Goal: Transaction & Acquisition: Purchase product/service

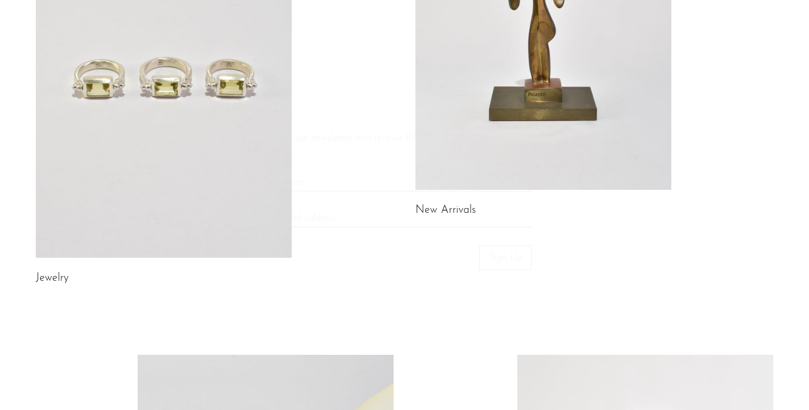
scroll to position [234, 0]
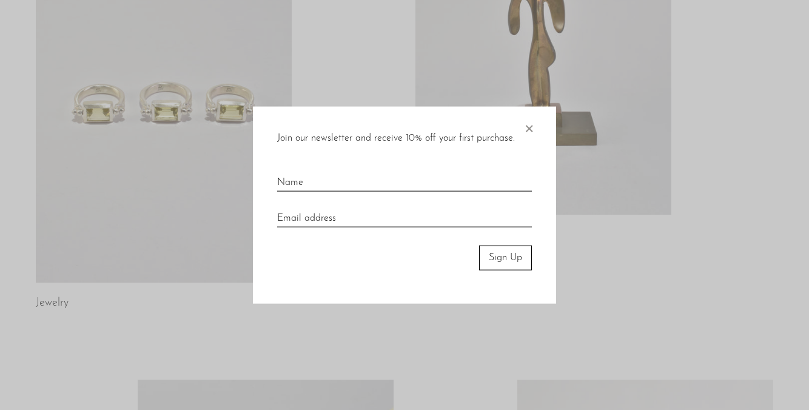
click at [528, 127] on span "×" at bounding box center [529, 126] width 12 height 39
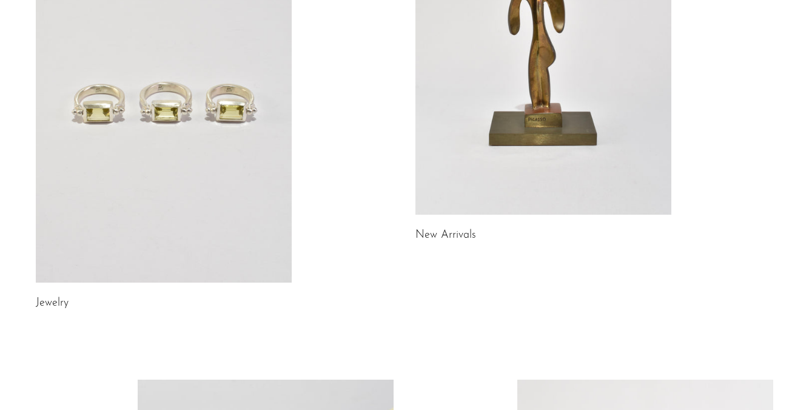
click at [160, 151] on link at bounding box center [164, 103] width 256 height 359
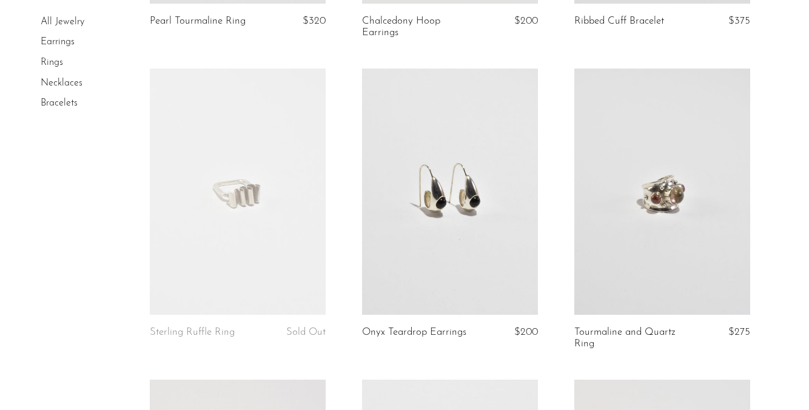
scroll to position [739, 0]
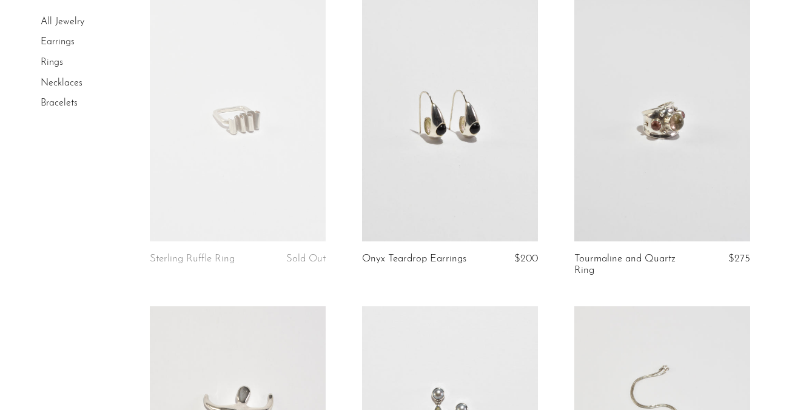
click at [644, 125] on link at bounding box center [662, 118] width 176 height 246
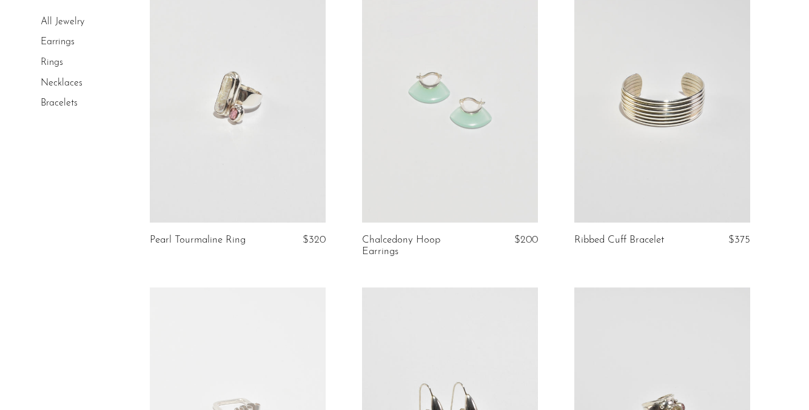
scroll to position [131, 0]
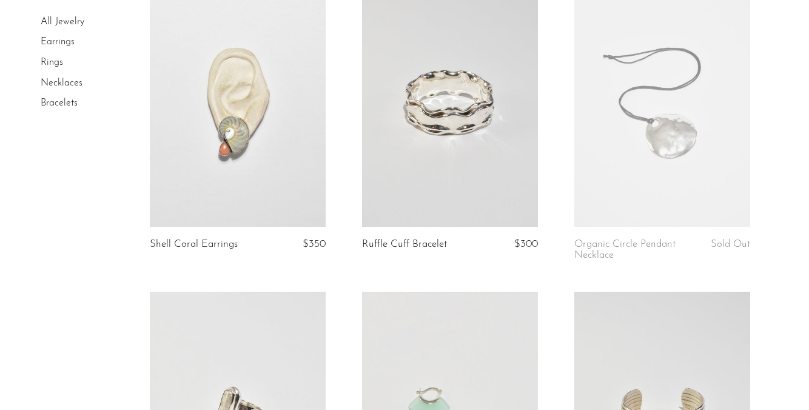
click at [60, 67] on link "Rings" at bounding box center [52, 63] width 22 height 10
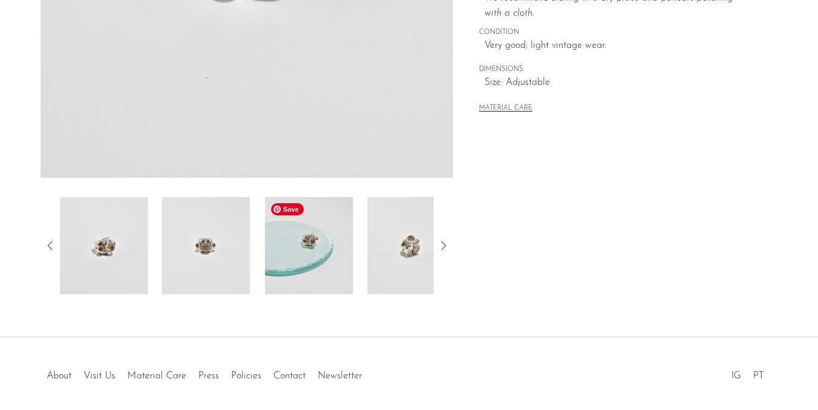
click at [309, 258] on img at bounding box center [309, 245] width 88 height 97
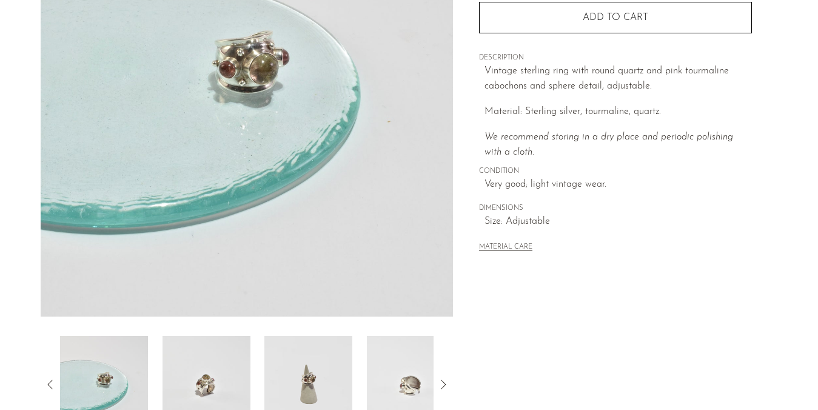
scroll to position [202, 0]
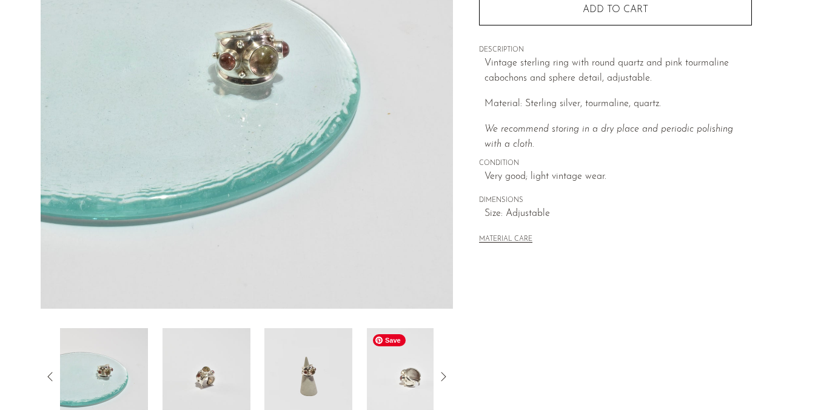
click at [391, 366] on img at bounding box center [411, 376] width 88 height 97
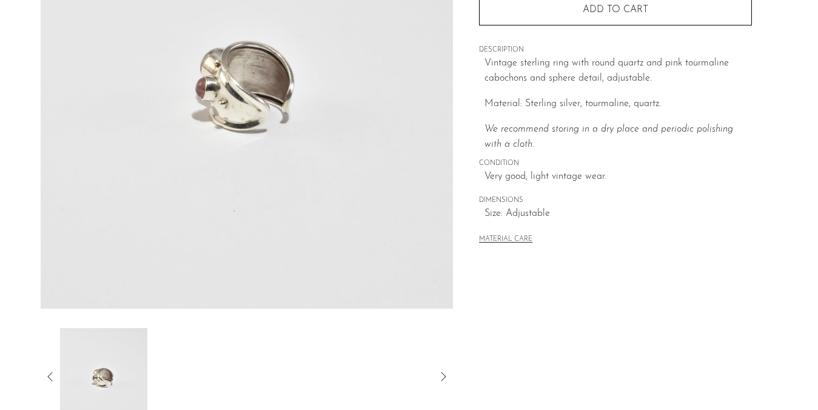
scroll to position [318, 0]
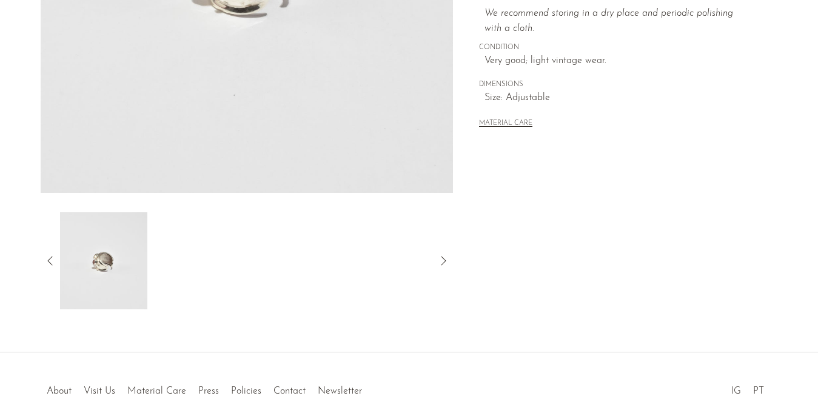
click at [46, 256] on icon at bounding box center [50, 261] width 15 height 15
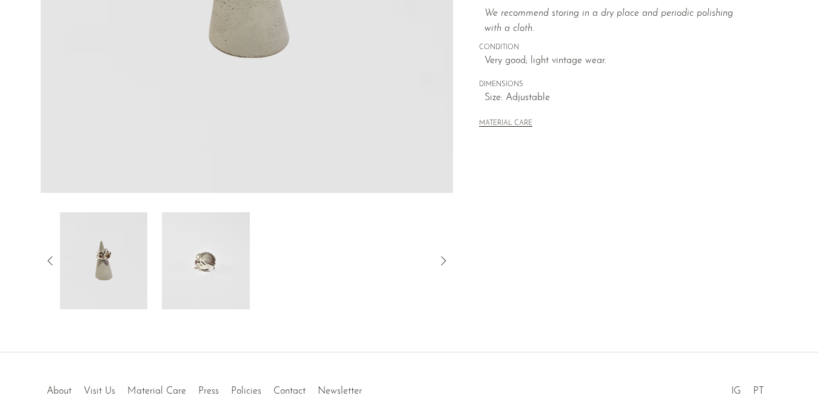
click at [48, 256] on icon at bounding box center [50, 261] width 15 height 15
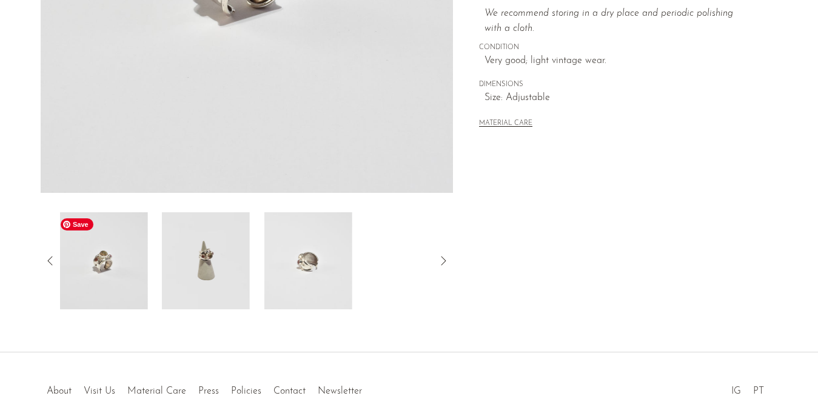
click at [118, 268] on img at bounding box center [103, 260] width 88 height 97
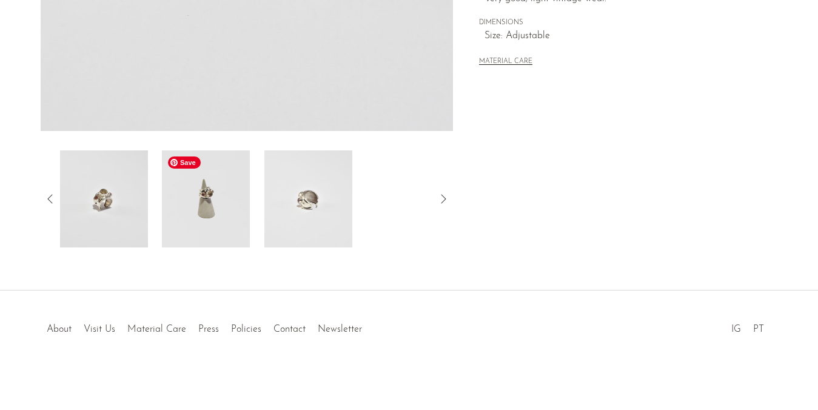
scroll to position [0, 0]
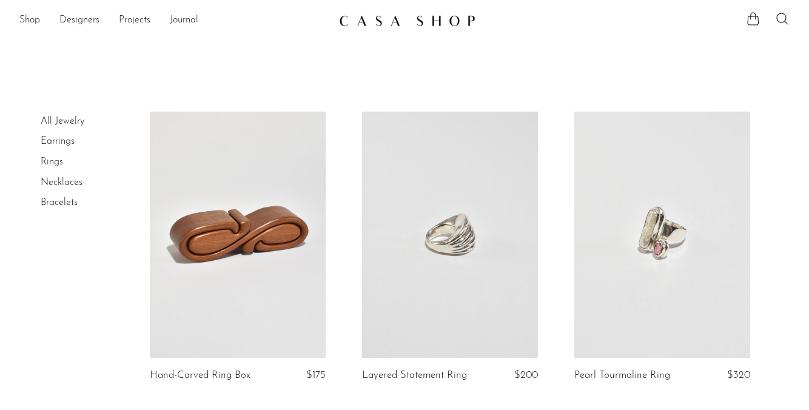
click at [203, 204] on link at bounding box center [238, 235] width 176 height 246
